Goal: Task Accomplishment & Management: Use online tool/utility

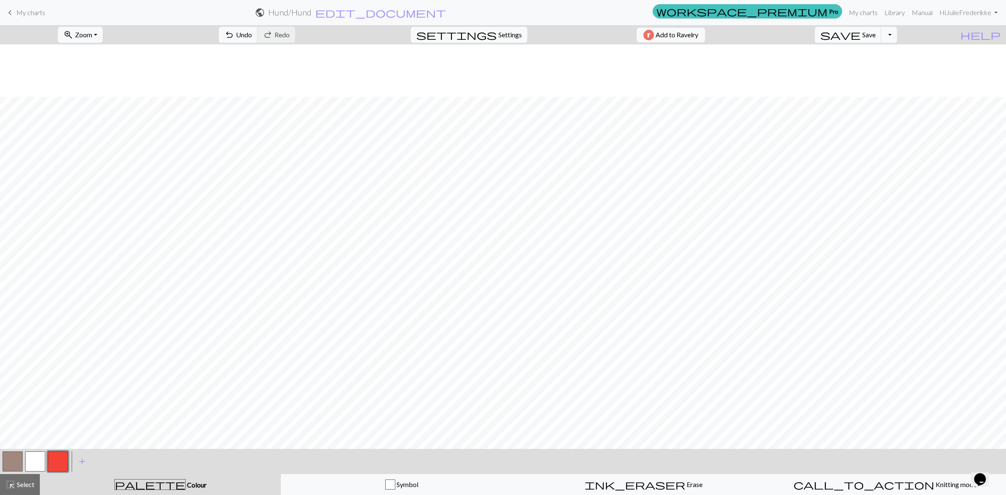
scroll to position [52, 0]
click at [13, 467] on button "button" at bounding box center [13, 462] width 20 height 20
click at [66, 464] on button "button" at bounding box center [58, 462] width 20 height 20
click at [84, 466] on span "add" at bounding box center [82, 462] width 10 height 12
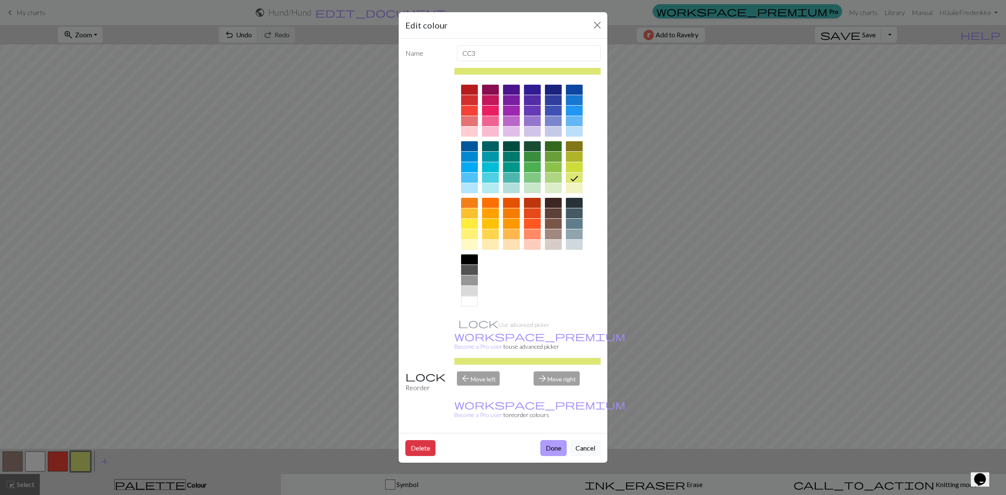
click at [552, 440] on button "Done" at bounding box center [554, 448] width 26 height 16
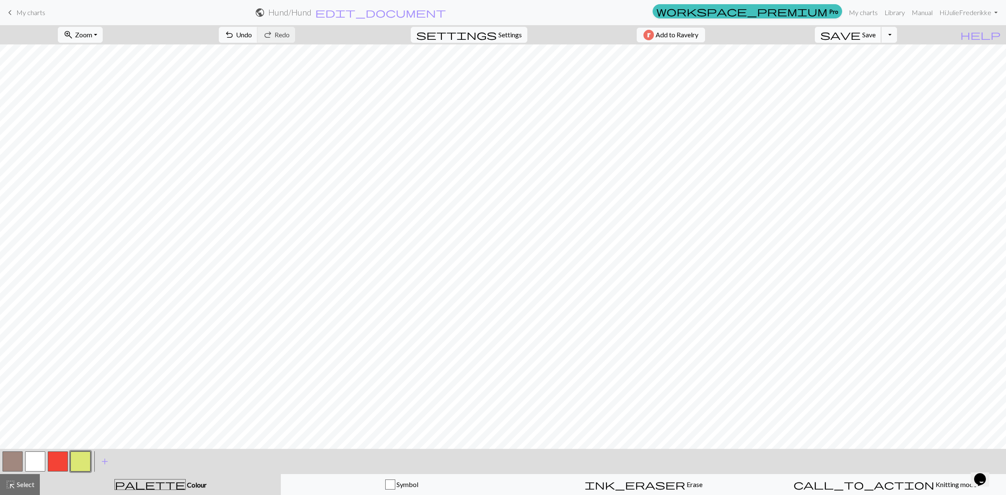
click at [861, 36] on span "save" at bounding box center [841, 35] width 40 height 12
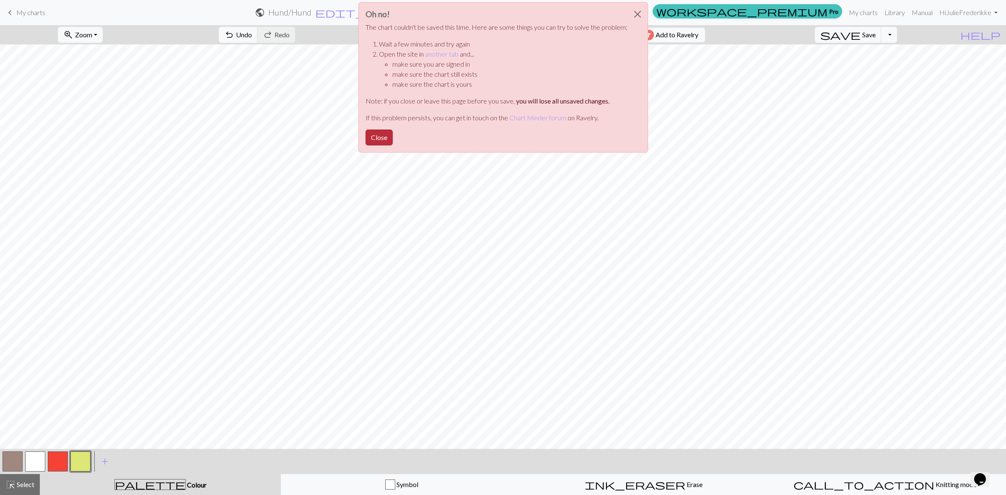
click at [379, 137] on button "Close" at bounding box center [379, 138] width 27 height 16
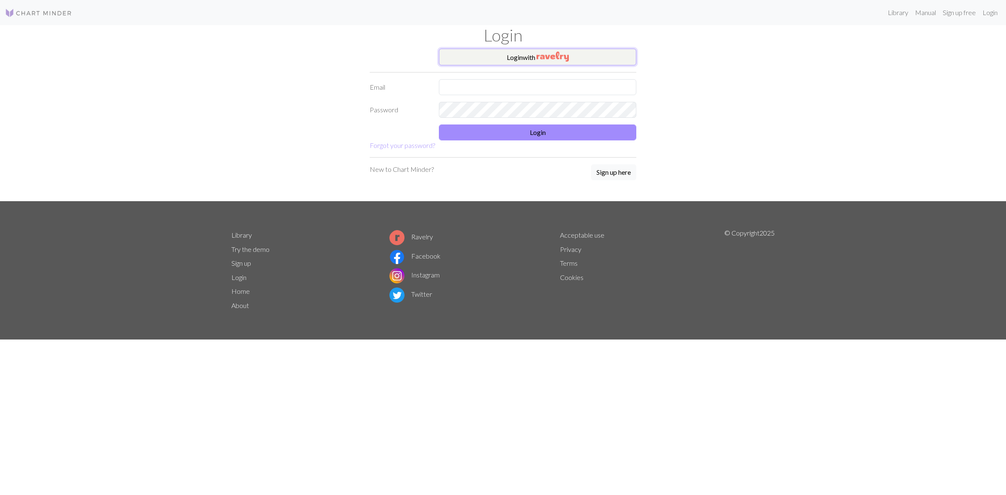
click at [539, 61] on img "button" at bounding box center [553, 57] width 32 height 10
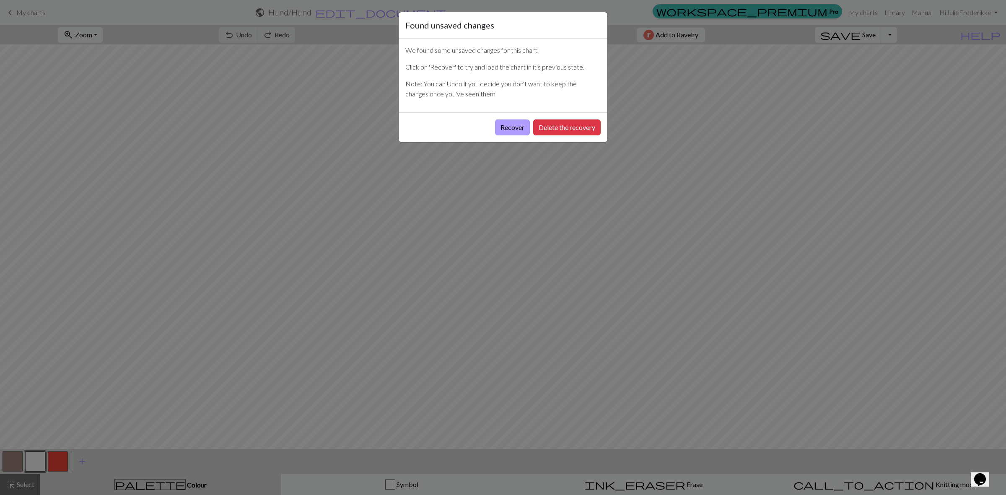
click at [515, 129] on button "Recover" at bounding box center [512, 128] width 35 height 16
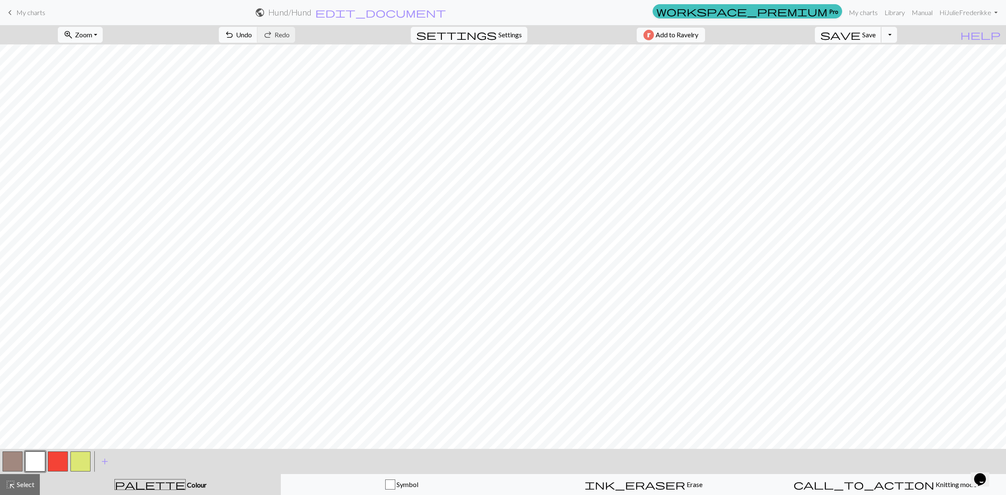
click at [876, 38] on span "Save" at bounding box center [869, 35] width 13 height 8
